Goal: Transaction & Acquisition: Purchase product/service

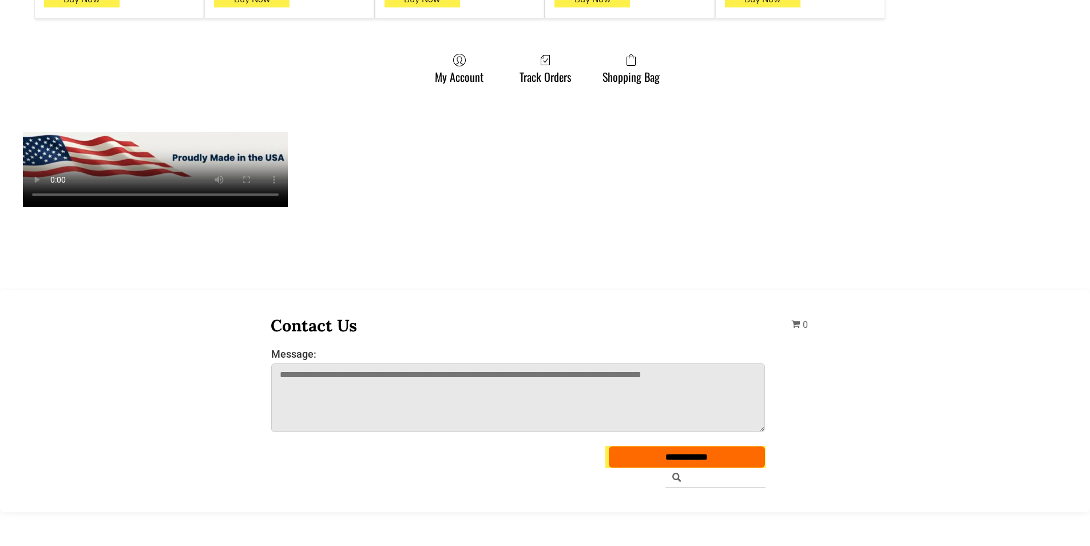
scroll to position [973, 0]
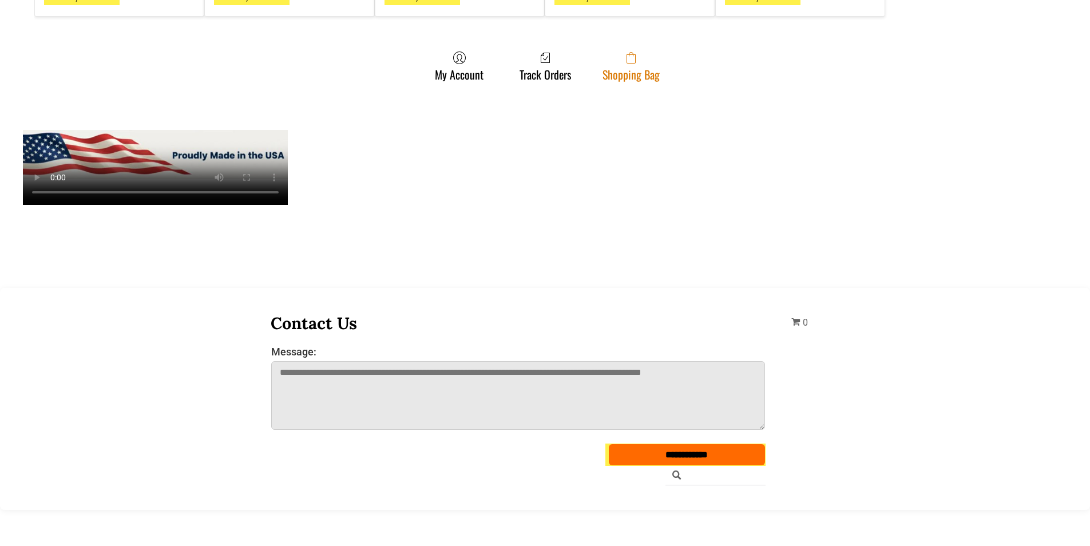
click at [619, 51] on span at bounding box center [631, 58] width 57 height 14
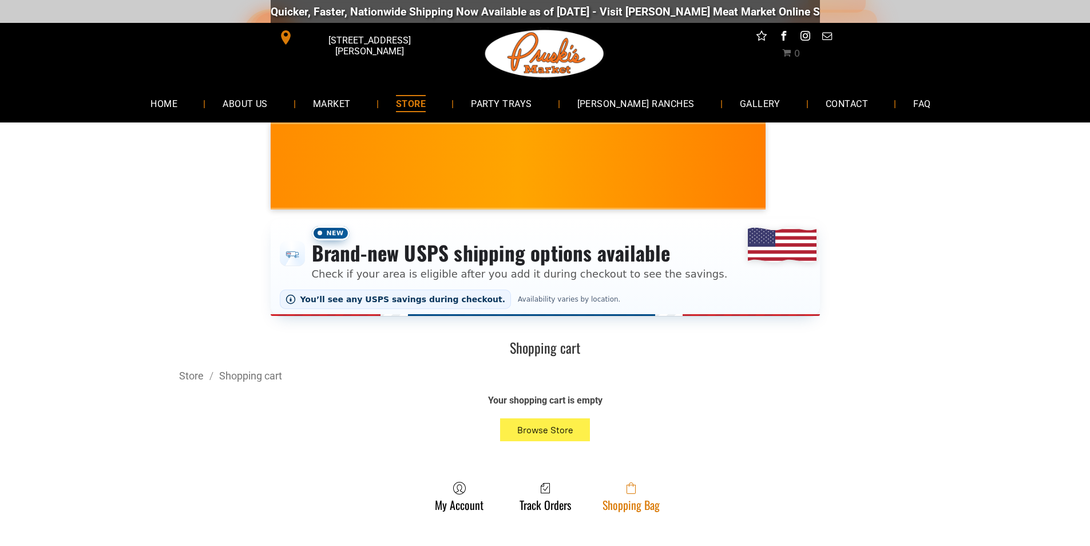
click at [604, 495] on span at bounding box center [631, 488] width 57 height 14
click at [621, 501] on link "Shopping Bag" at bounding box center [631, 496] width 69 height 30
click at [604, 495] on span at bounding box center [631, 488] width 57 height 14
